Goal: Task Accomplishment & Management: Manage account settings

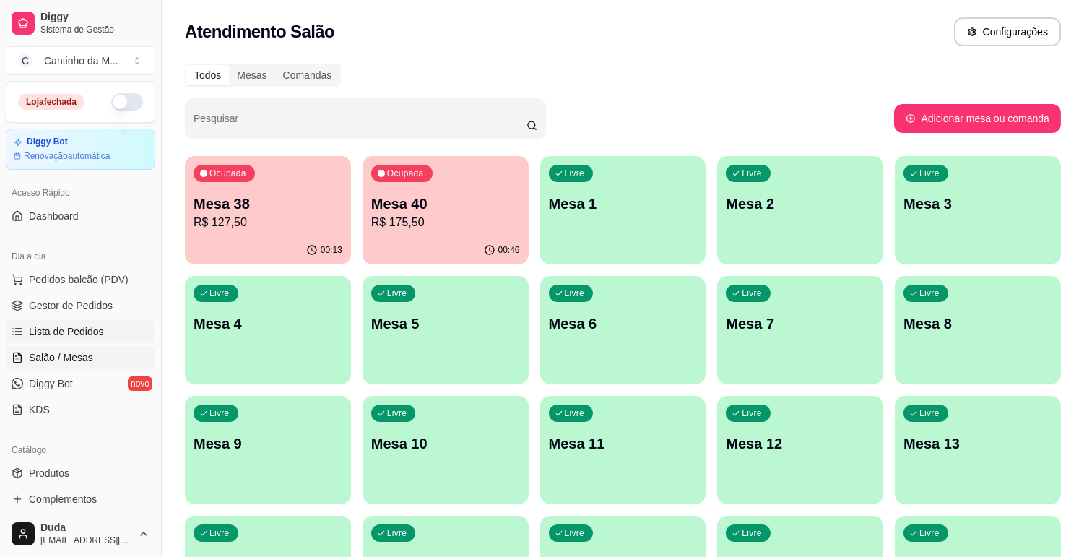
click at [74, 330] on span "Lista de Pedidos" at bounding box center [66, 331] width 75 height 14
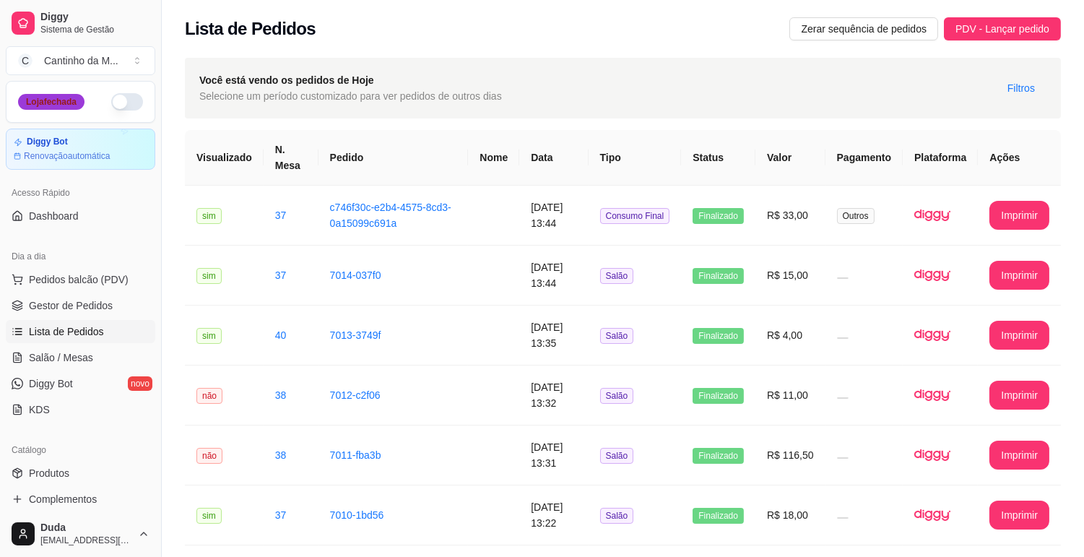
click at [36, 108] on div "Loja fechada" at bounding box center [51, 102] width 66 height 16
click at [111, 104] on button "button" at bounding box center [127, 101] width 32 height 17
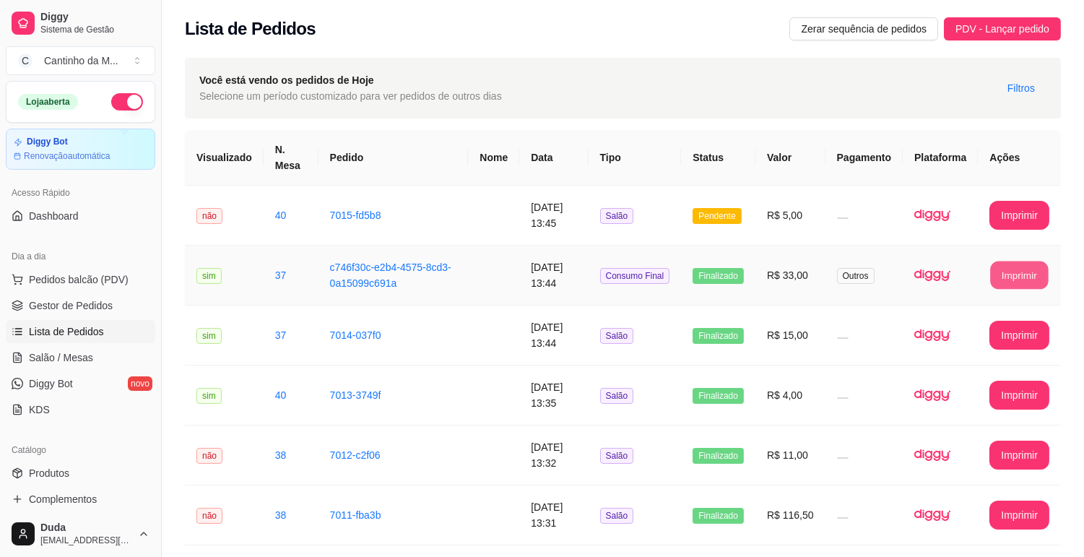
click at [1033, 277] on button "Imprimir" at bounding box center [1020, 276] width 58 height 28
click at [113, 306] on link "Gestor de Pedidos" at bounding box center [81, 305] width 150 height 23
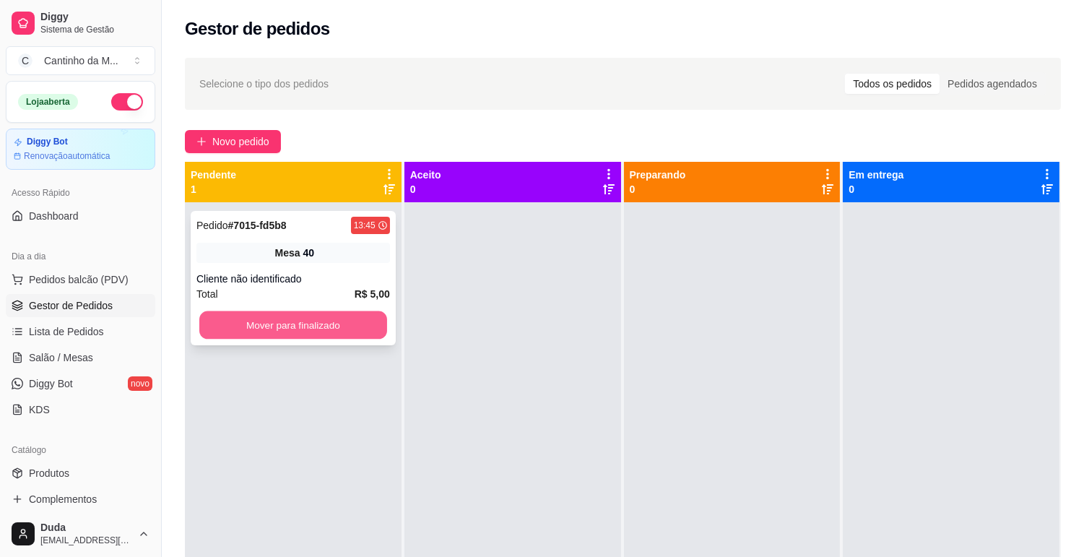
click at [320, 322] on button "Mover para finalizado" at bounding box center [293, 325] width 188 height 28
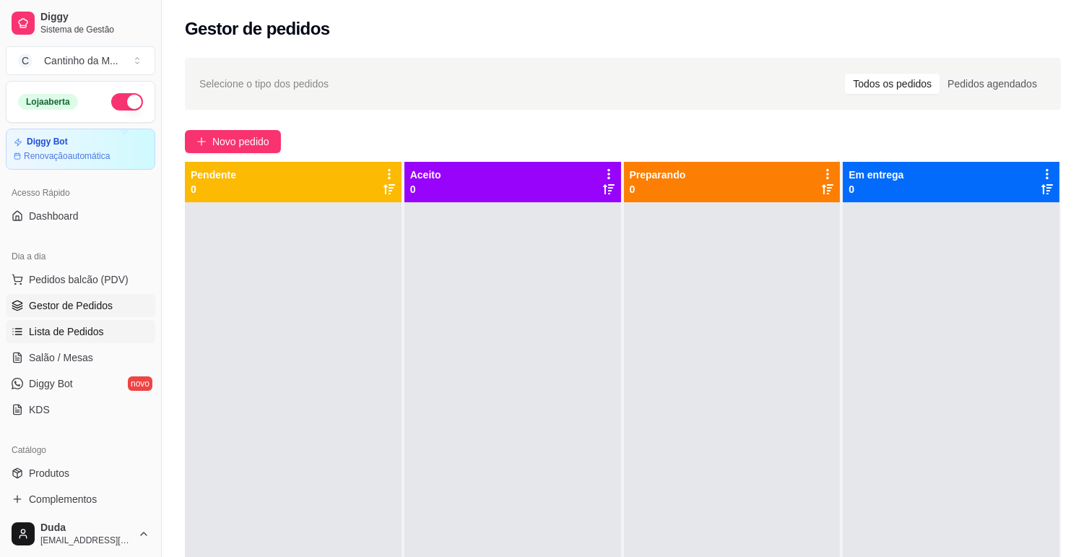
click at [48, 325] on span "Lista de Pedidos" at bounding box center [66, 331] width 75 height 14
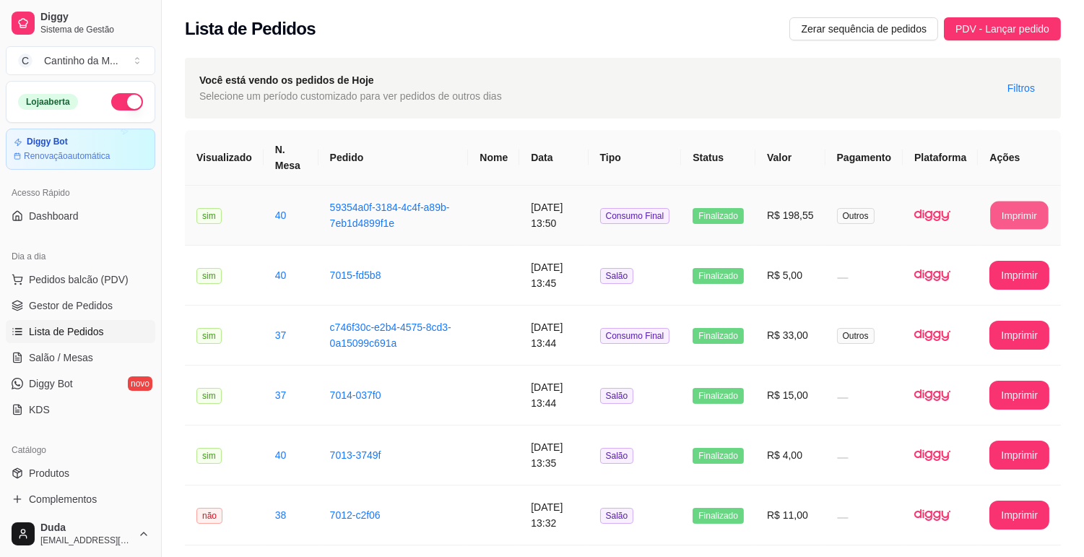
click at [1006, 210] on button "Imprimir" at bounding box center [1020, 216] width 58 height 28
